Goal: Information Seeking & Learning: Learn about a topic

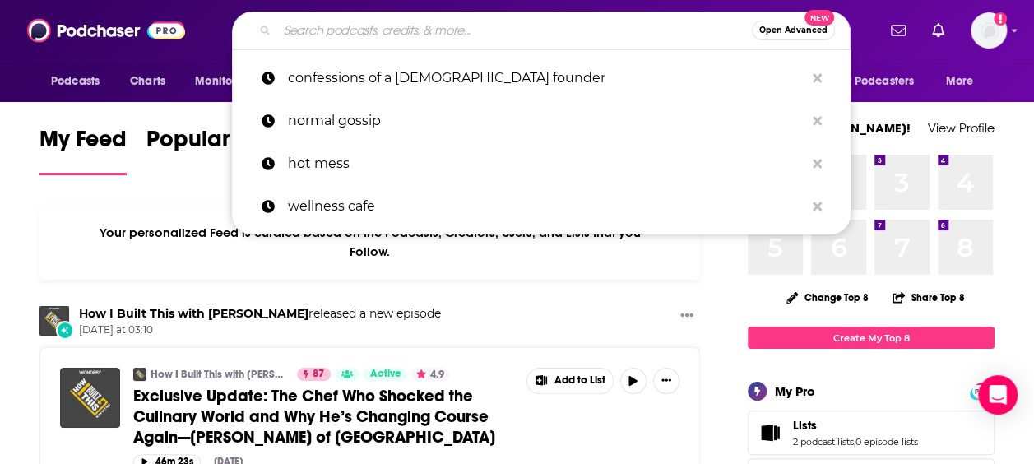
click at [472, 31] on input "Search podcasts, credits, & more..." at bounding box center [514, 30] width 475 height 26
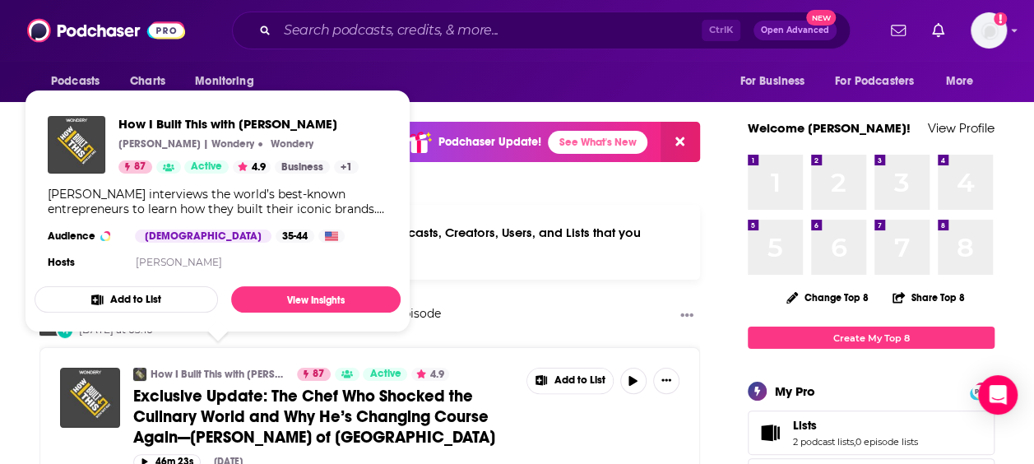
click at [230, 368] on link "How I Built This with [PERSON_NAME]" at bounding box center [219, 374] width 136 height 13
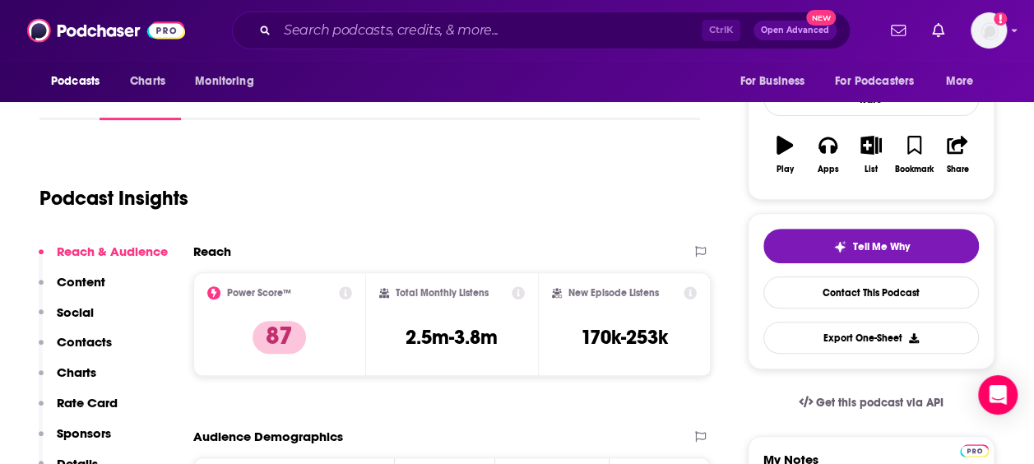
scroll to position [247, 0]
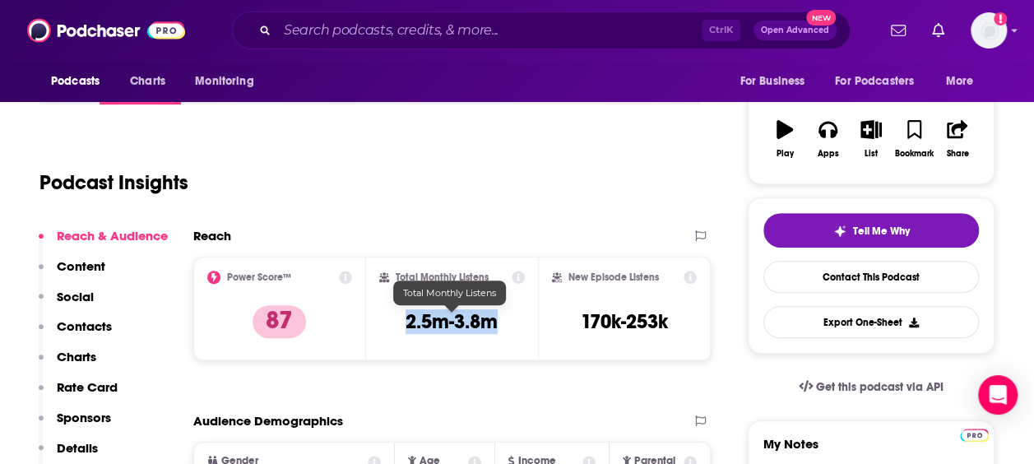
drag, startPoint x: 517, startPoint y: 321, endPoint x: 408, endPoint y: 329, distance: 109.7
click at [408, 329] on div "Total Monthly Listens 2.5m-3.8m" at bounding box center [452, 309] width 146 height 76
drag, startPoint x: 408, startPoint y: 329, endPoint x: 532, endPoint y: 405, distance: 145.4
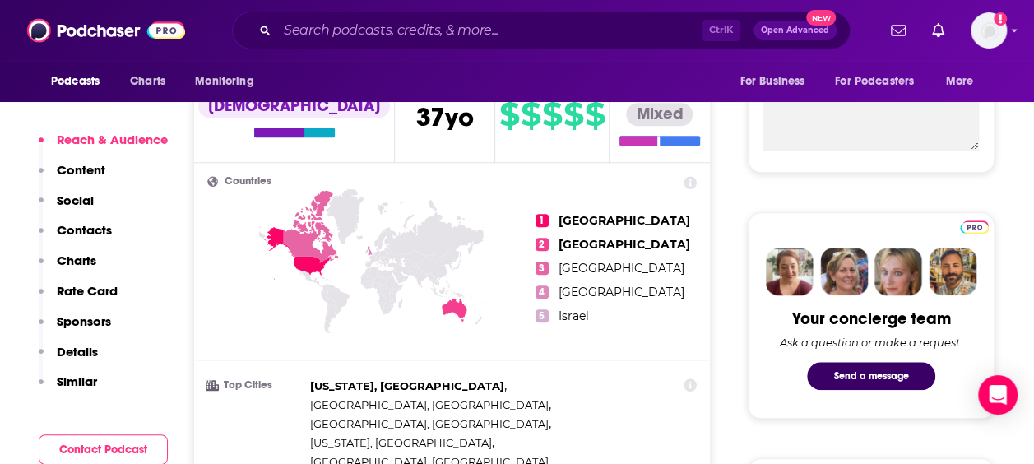
scroll to position [329, 0]
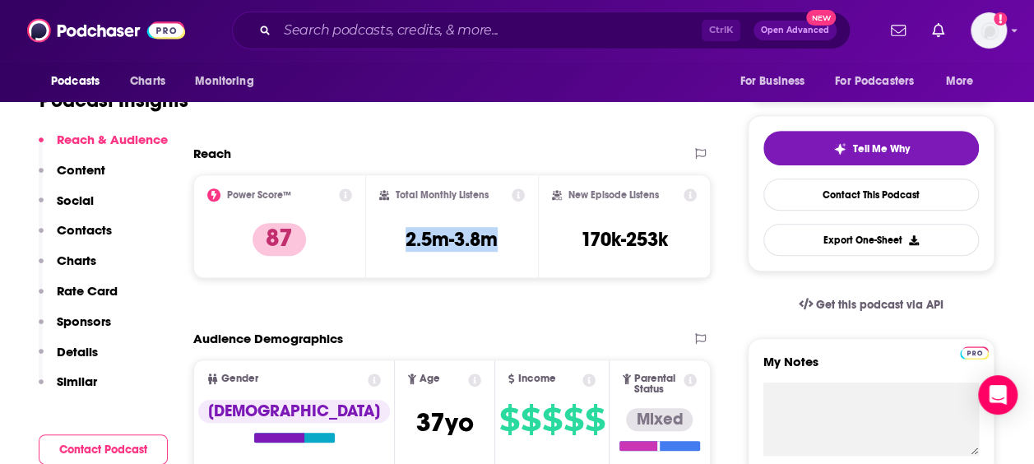
drag, startPoint x: 508, startPoint y: 233, endPoint x: 395, endPoint y: 255, distance: 115.6
click at [395, 255] on div "Total Monthly Listens 2.5m-3.8m" at bounding box center [452, 226] width 146 height 76
drag, startPoint x: 395, startPoint y: 255, endPoint x: 456, endPoint y: 308, distance: 80.5
